Goal: Find specific page/section: Find specific page/section

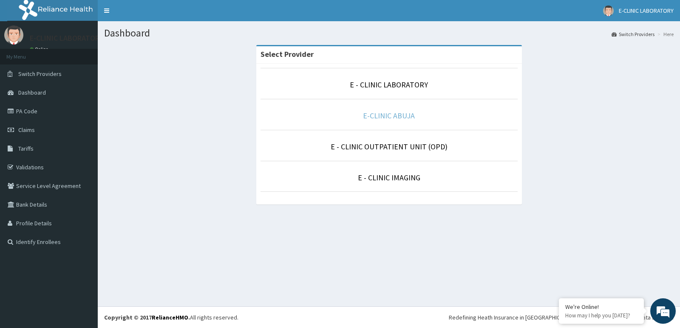
click at [391, 119] on link "E-CLINIC ABUJA" at bounding box center [389, 116] width 52 height 10
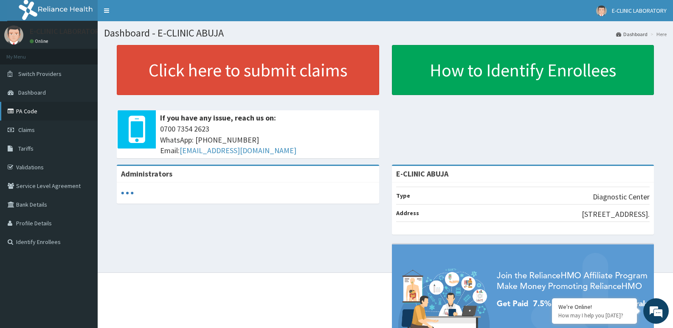
click at [31, 112] on link "PA Code" at bounding box center [49, 111] width 98 height 19
